Goal: Navigation & Orientation: Find specific page/section

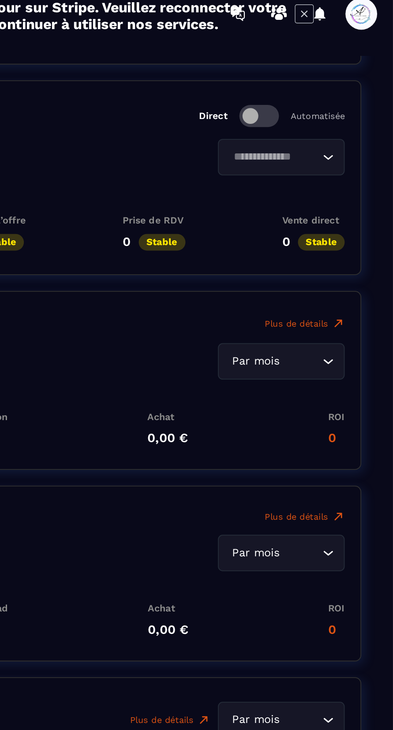
scroll to position [1586, 0]
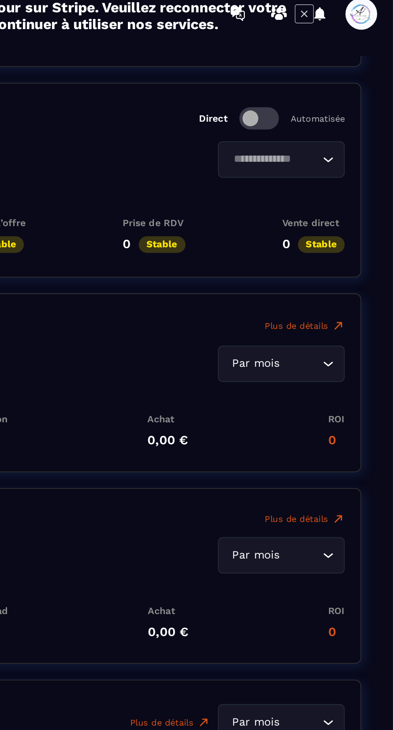
click at [381, 17] on span at bounding box center [376, 15] width 18 height 18
click at [237, 217] on div "0,00 € dépensé Par mois Loading..." at bounding box center [213, 210] width 307 height 20
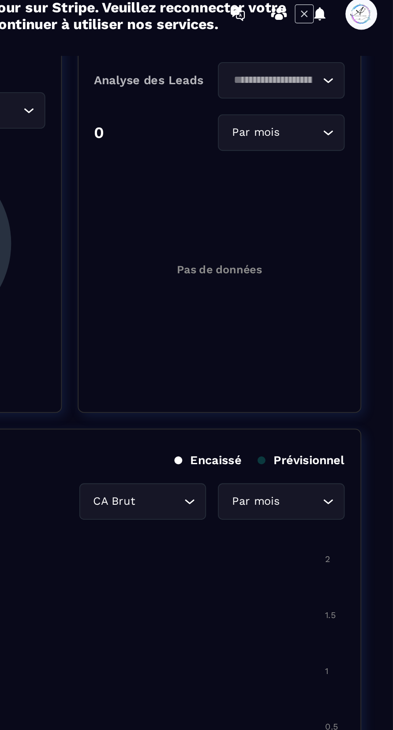
scroll to position [0, 0]
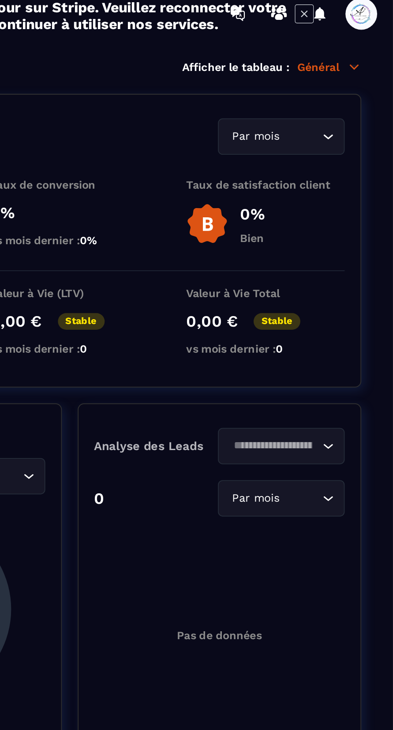
click at [329, 14] on circle at bounding box center [329, 12] width 3 height 3
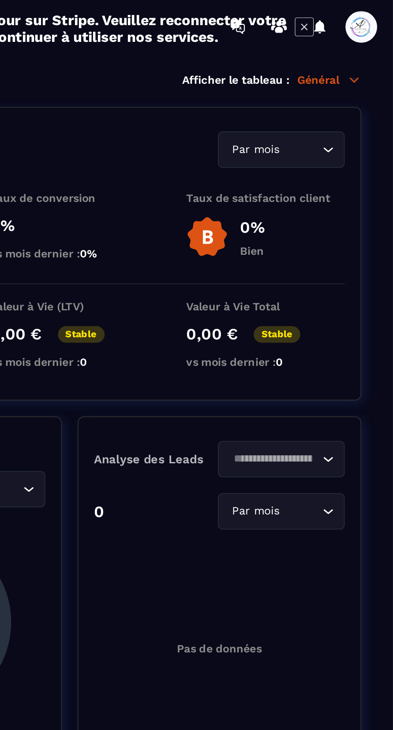
click at [355, 13] on icon at bounding box center [352, 15] width 14 height 14
click at [385, 59] on section "Tableau de bord Tunnel de vente Site web CRM Webinaire Planificateur Automatisa…" at bounding box center [196, 385] width 393 height 710
click at [379, 9] on span at bounding box center [376, 15] width 18 height 18
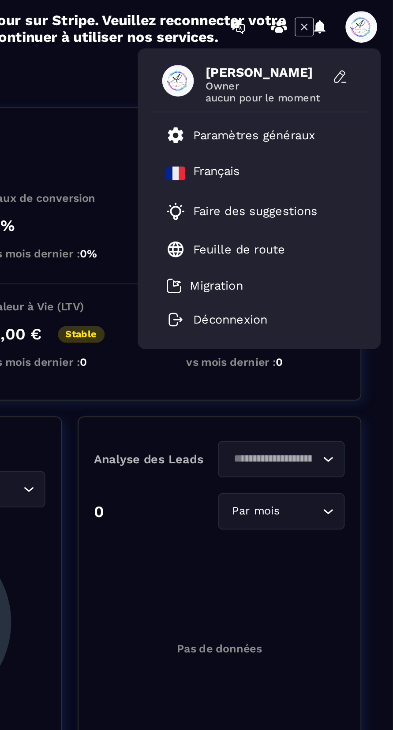
click at [322, 48] on span "Owner" at bounding box center [322, 48] width 66 height 7
click at [325, 46] on span "Owner" at bounding box center [322, 48] width 66 height 7
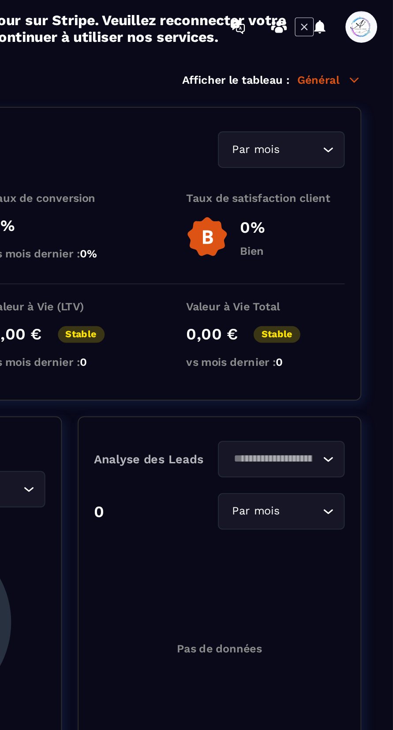
click at [227, 61] on div "Statistiques globales Par mois Loading... Coût d'acquisition client 0,00 € Stab…" at bounding box center [212, 142] width 325 height 164
